Goal: Transaction & Acquisition: Subscribe to service/newsletter

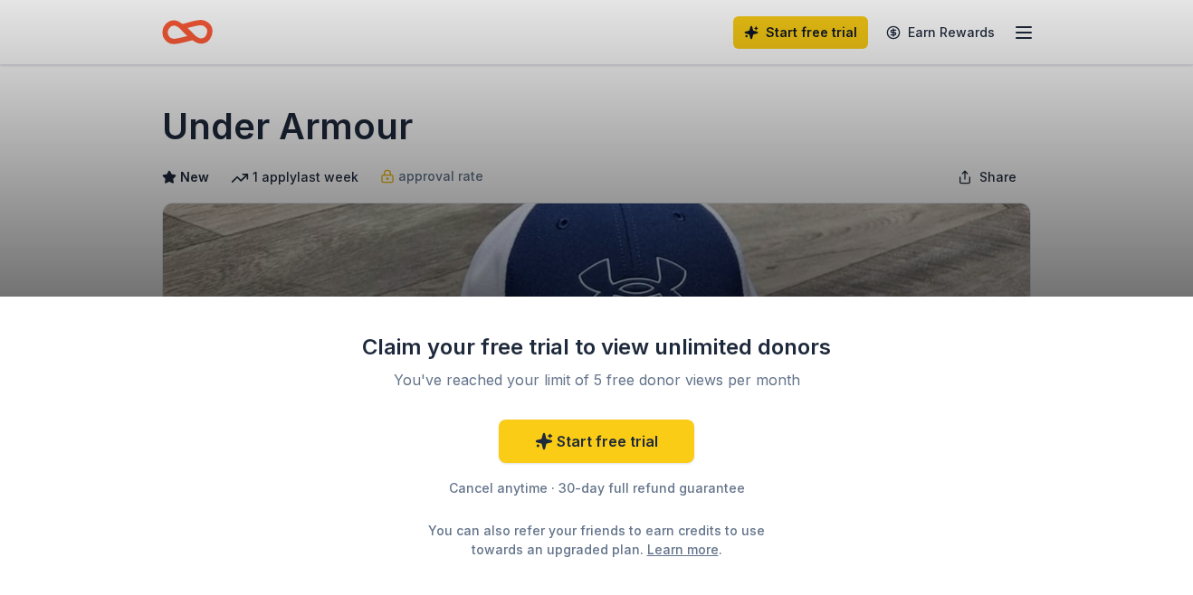
click at [734, 251] on div "Claim your free trial to view unlimited donors You've reached your limit of 5 f…" at bounding box center [596, 297] width 1193 height 595
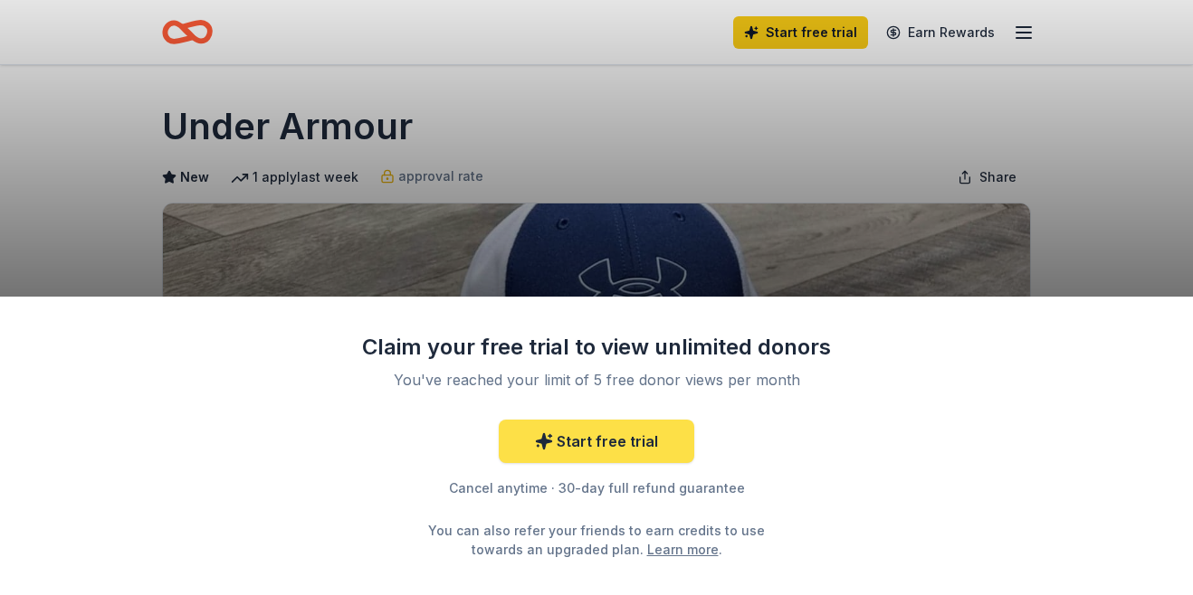
click at [620, 438] on link "Start free trial" at bounding box center [596, 441] width 195 height 43
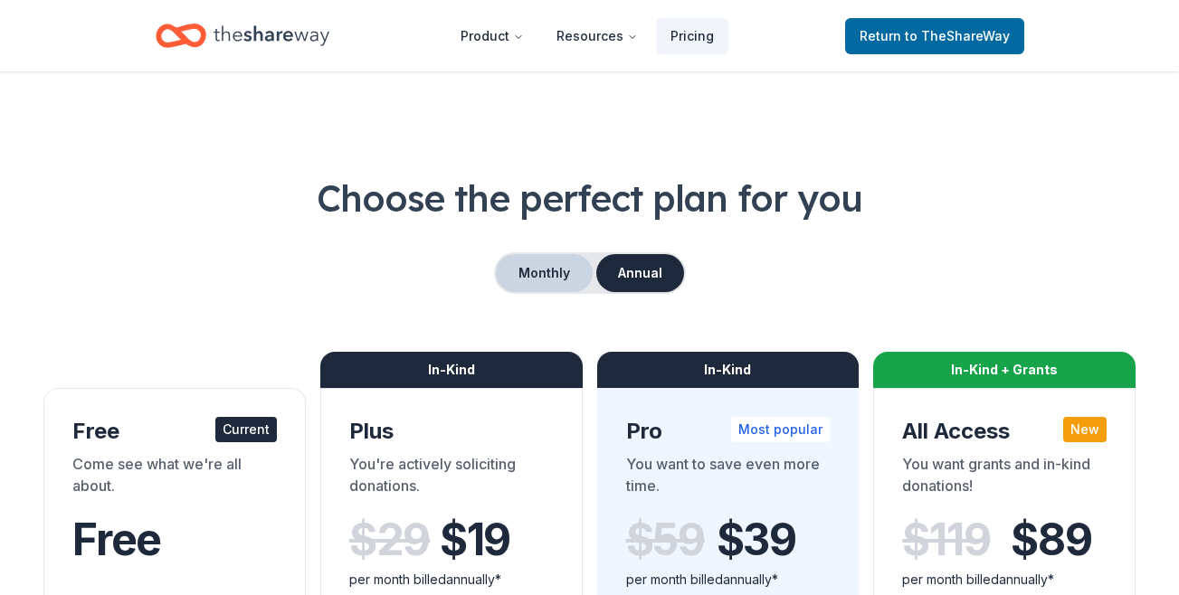
click at [526, 272] on button "Monthly" at bounding box center [544, 273] width 97 height 38
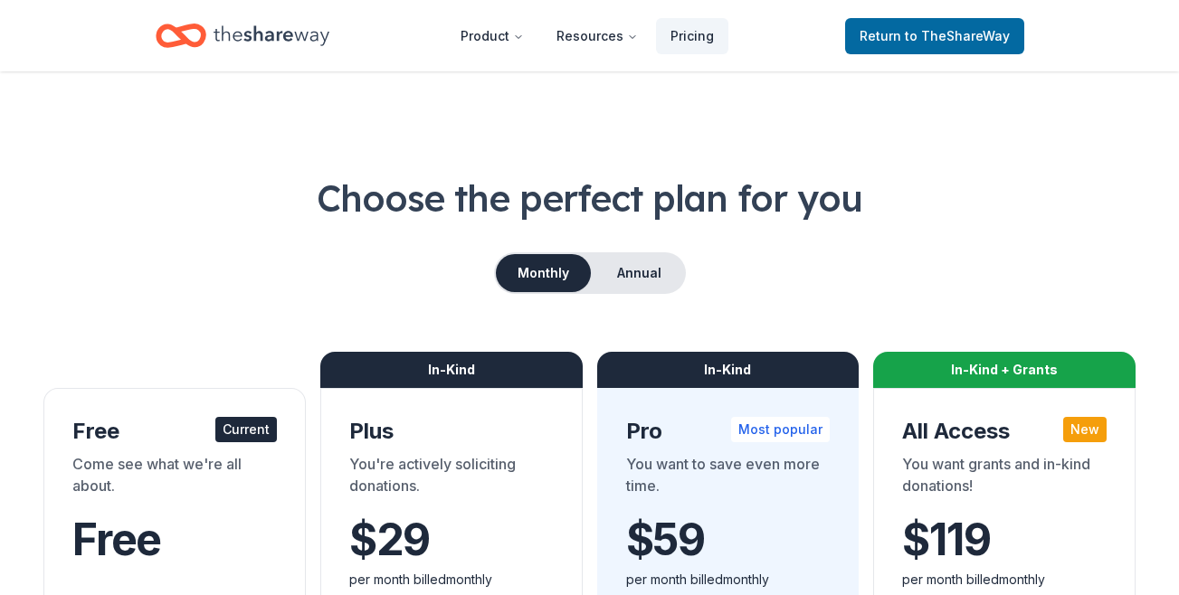
scroll to position [145, 0]
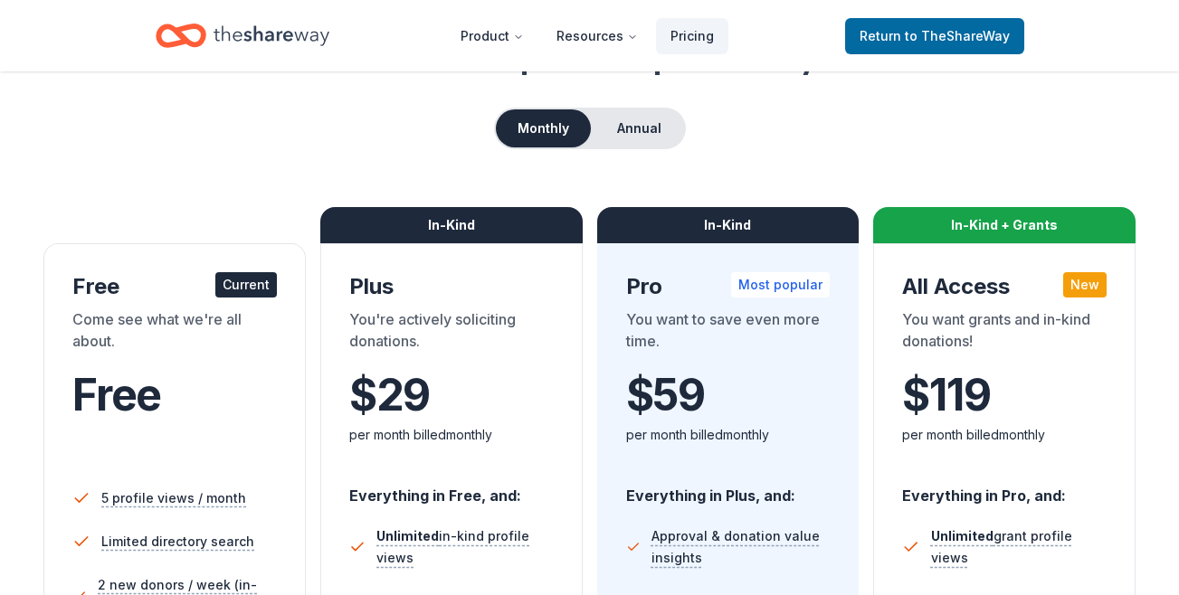
click at [244, 294] on div "Current" at bounding box center [246, 284] width 62 height 25
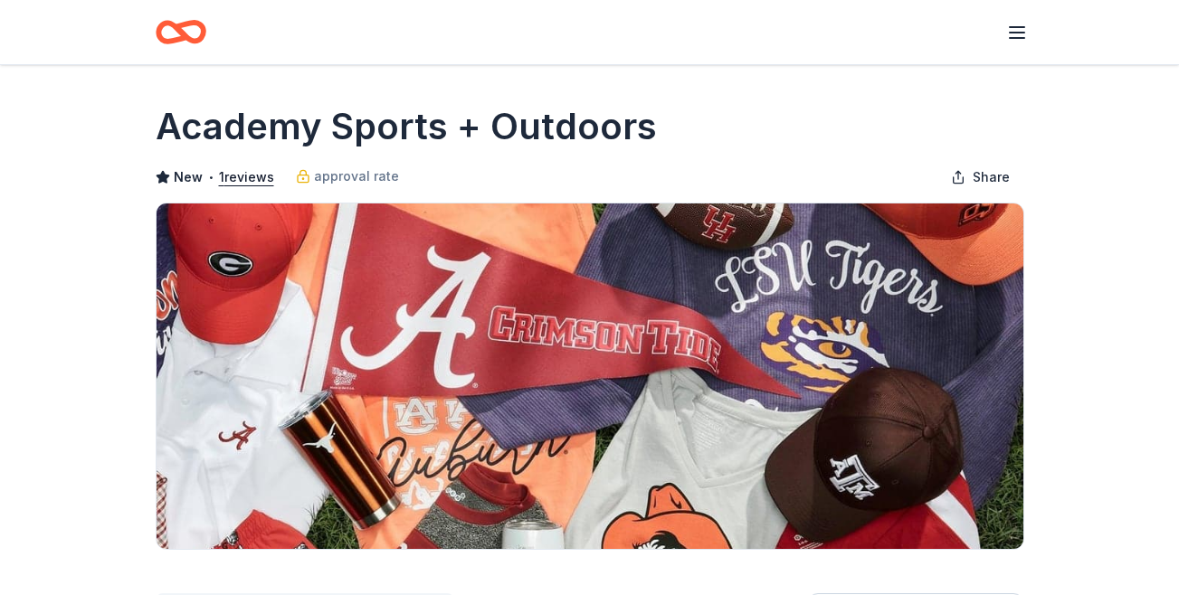
scroll to position [422, 0]
